Goal: Task Accomplishment & Management: Manage account settings

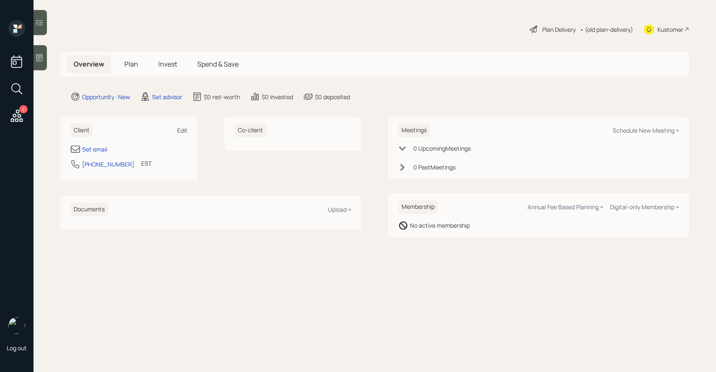
click at [185, 129] on div "Edit" at bounding box center [182, 131] width 10 height 8
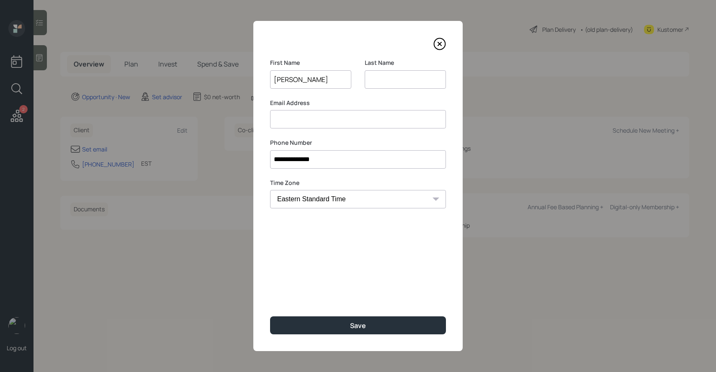
type input "[PERSON_NAME]"
click at [309, 126] on input at bounding box center [358, 119] width 176 height 18
paste input "[EMAIL_ADDRESS][DOMAIN_NAME]"
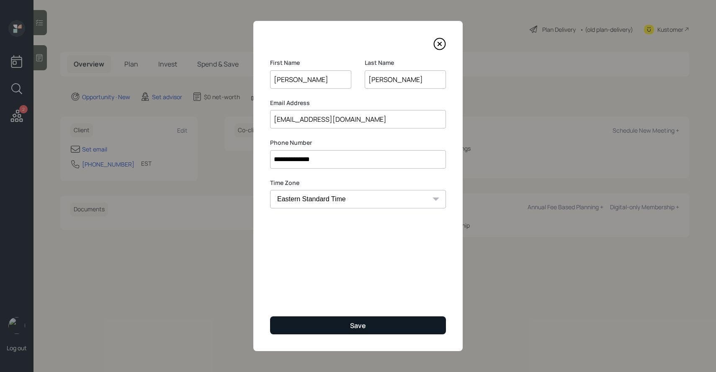
type input "[EMAIL_ADDRESS][DOMAIN_NAME]"
click at [334, 322] on button "Save" at bounding box center [358, 326] width 176 height 18
